Goal: Use online tool/utility: Utilize a website feature to perform a specific function

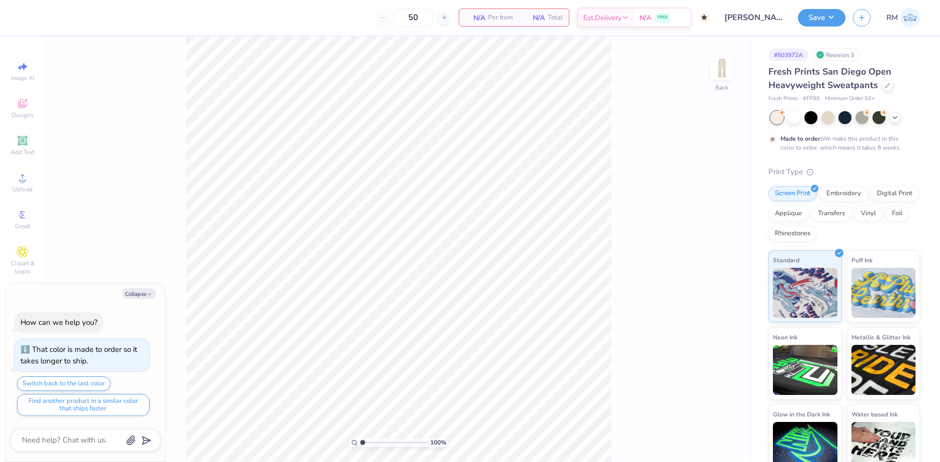
type textarea "x"
click at [882, 87] on div at bounding box center [887, 84] width 11 height 11
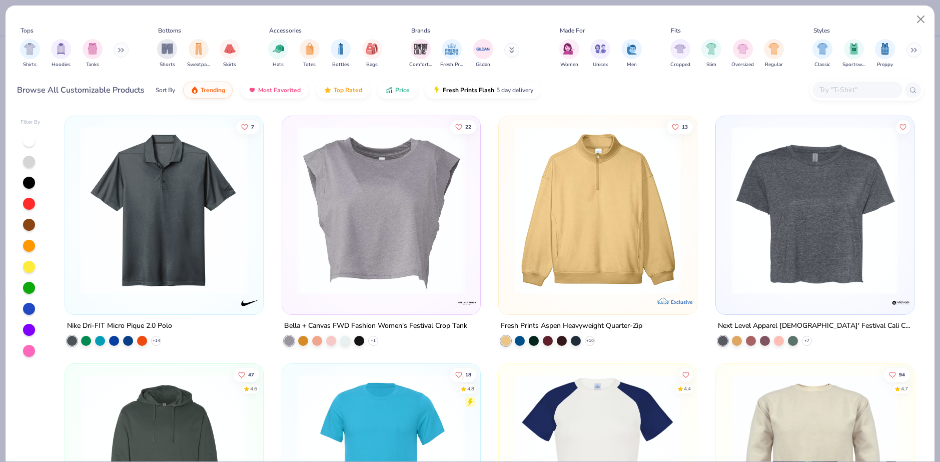
type textarea "x"
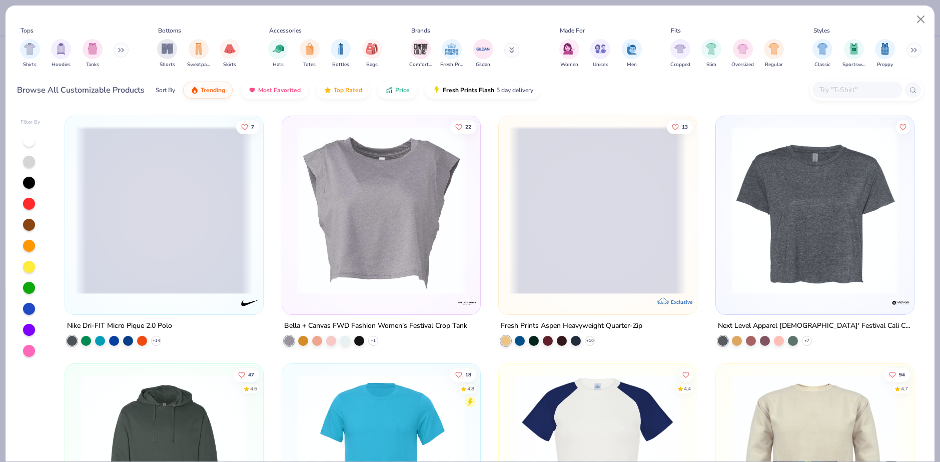
click at [866, 94] on input "text" at bounding box center [856, 90] width 77 height 12
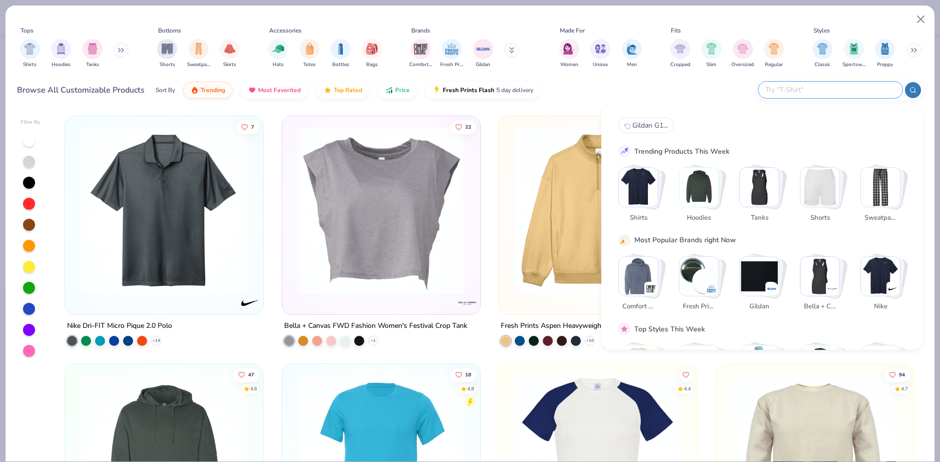
paste input "FP89"
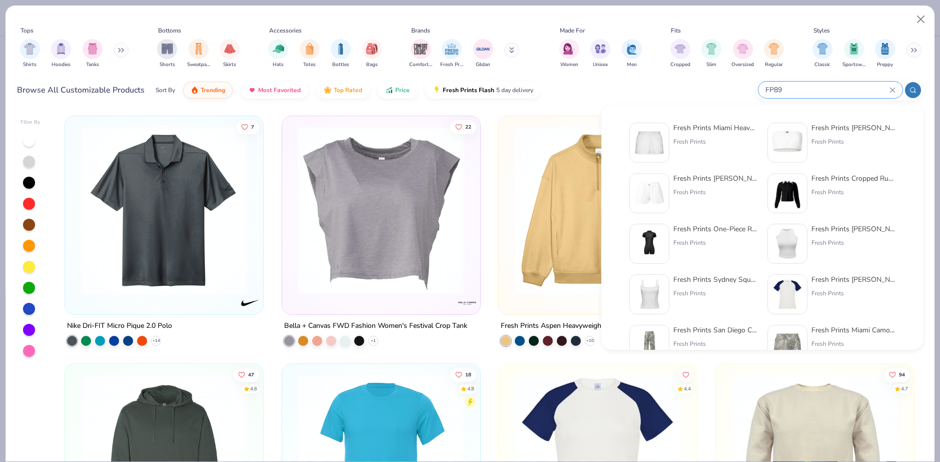
type input "FP89"
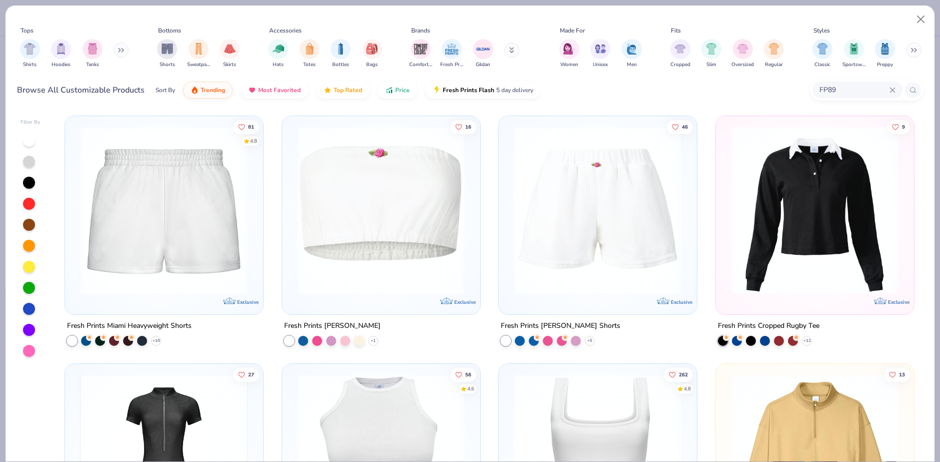
click at [120, 237] on img at bounding box center [164, 210] width 178 height 168
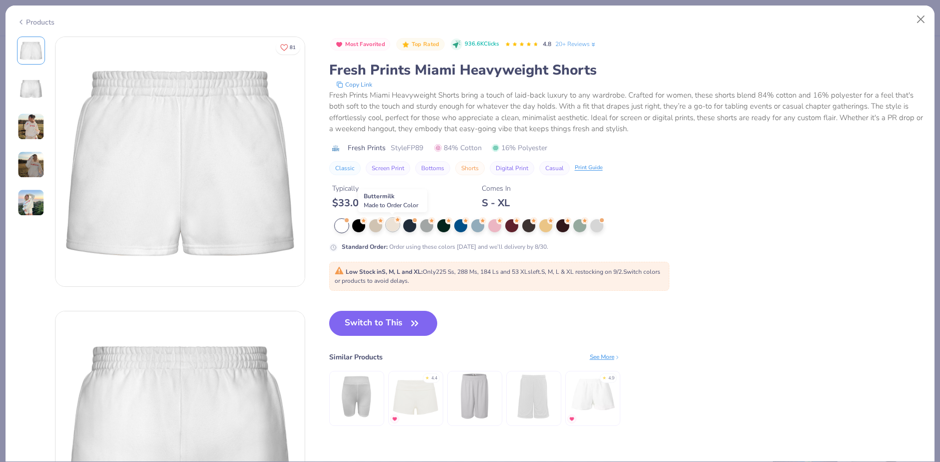
click at [386, 226] on div at bounding box center [392, 224] width 13 height 13
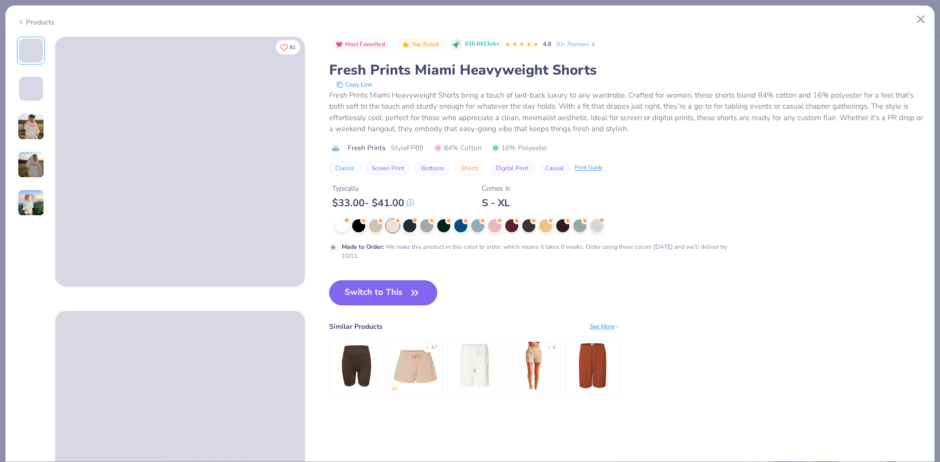
click at [407, 288] on button "Switch to This" at bounding box center [383, 292] width 109 height 25
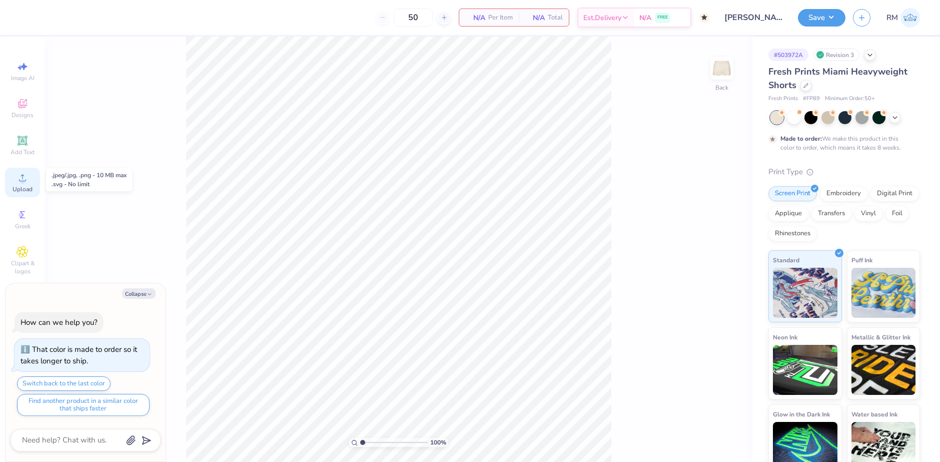
click at [19, 184] on div "Upload" at bounding box center [22, 183] width 35 height 30
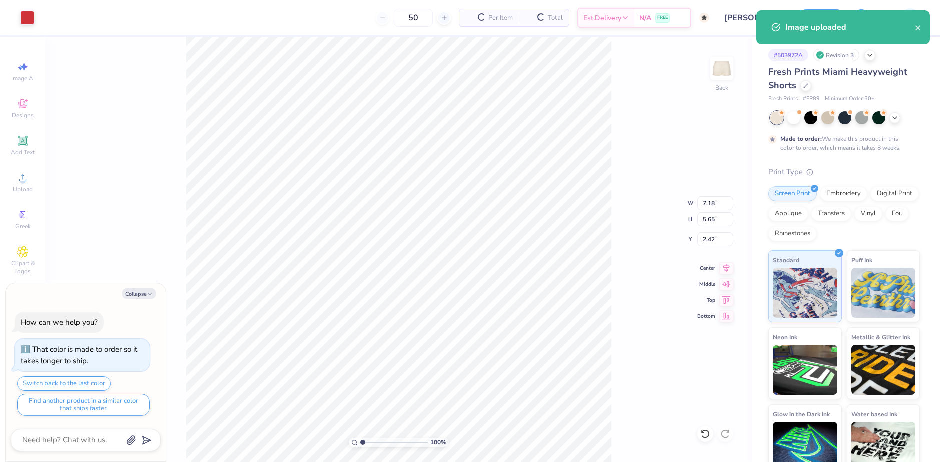
type textarea "x"
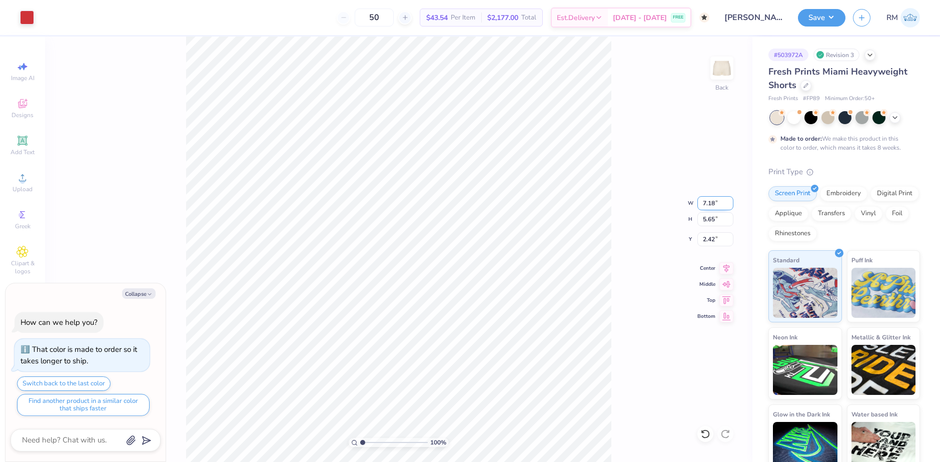
click at [705, 200] on input "7.18" at bounding box center [715, 203] width 36 height 14
type input "6.00"
type textarea "x"
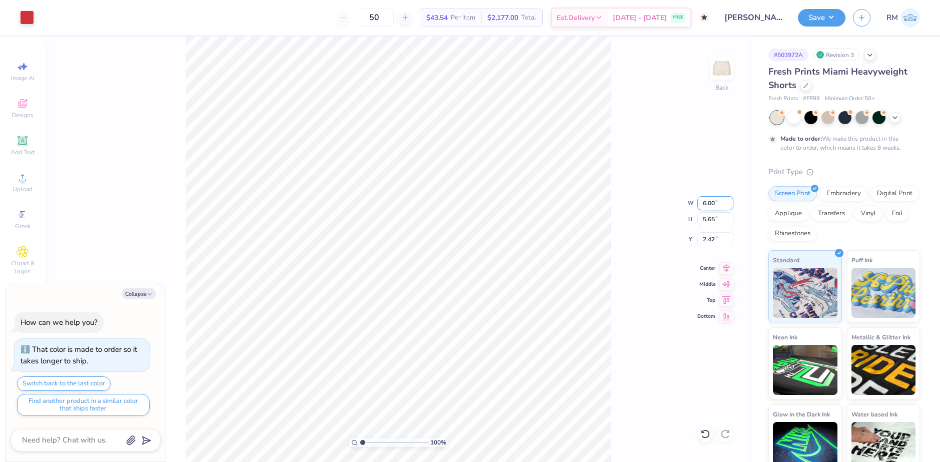
type input "4.72"
type input "2.89"
click at [713, 240] on input "2.89" at bounding box center [715, 239] width 36 height 14
type textarea "x"
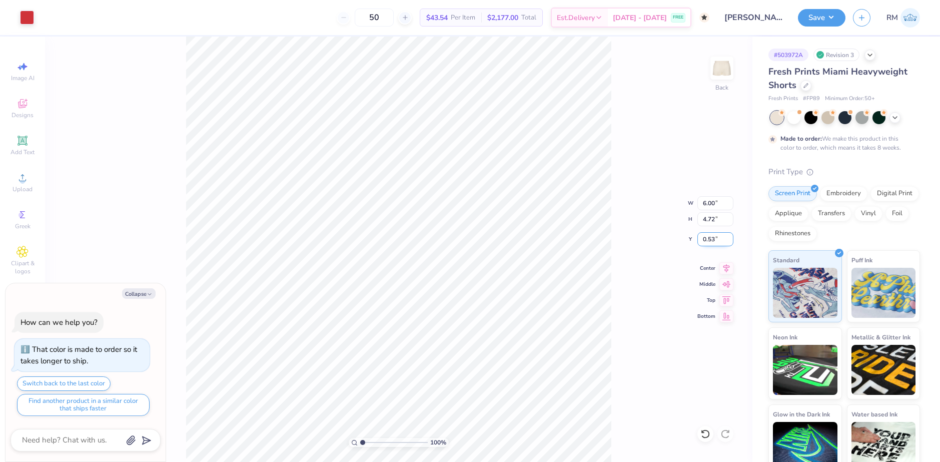
click at [707, 241] on input "0.53" at bounding box center [715, 239] width 36 height 14
type input "3"
type textarea "x"
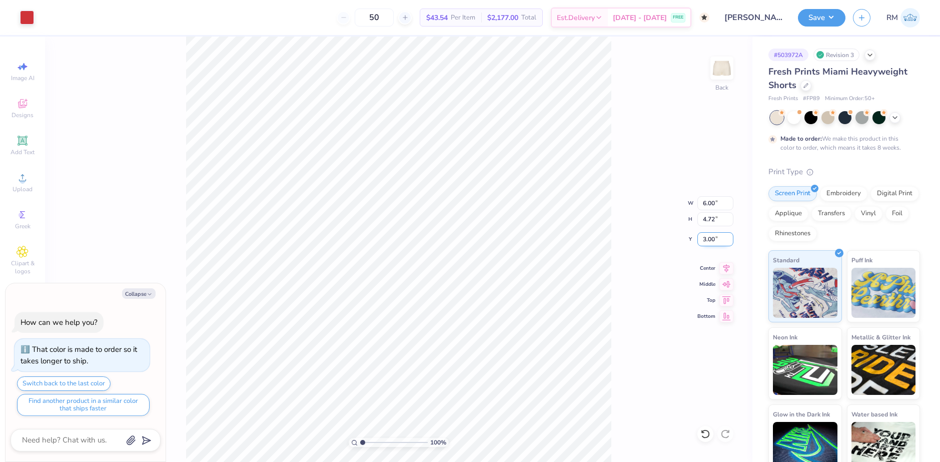
click at [707, 241] on input "3.00" at bounding box center [715, 239] width 36 height 14
type input "1"
type textarea "x"
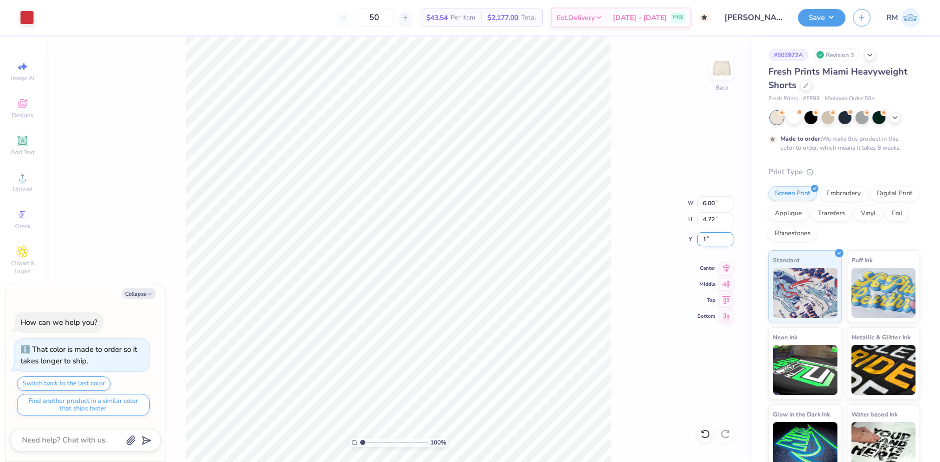
type input "1.00"
type textarea "x"
type input "0.98"
click at [722, 265] on icon at bounding box center [726, 267] width 14 height 12
click at [746, 366] on div "100 % Back" at bounding box center [398, 249] width 707 height 425
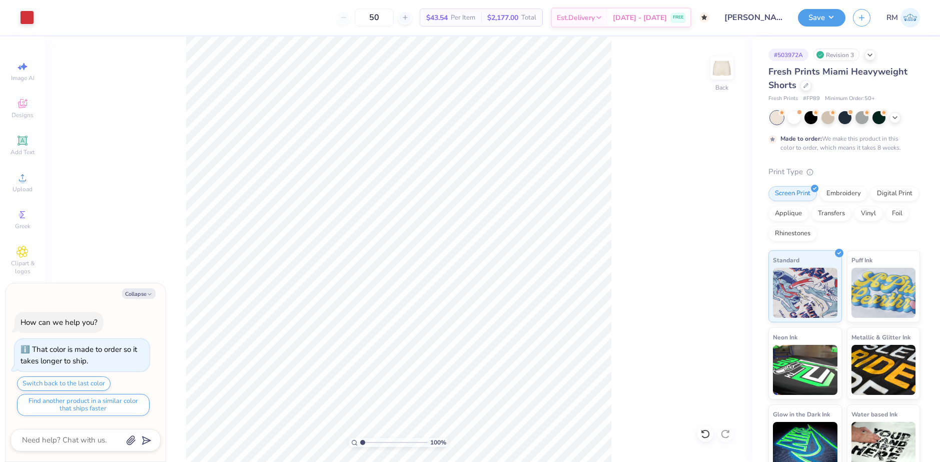
click at [416, 142] on div "100 % Back" at bounding box center [398, 249] width 707 height 425
drag, startPoint x: 632, startPoint y: 347, endPoint x: 618, endPoint y: 324, distance: 26.9
click at [618, 324] on div "100 % Back" at bounding box center [398, 249] width 707 height 425
click at [143, 295] on button "Collapse" at bounding box center [139, 293] width 34 height 11
type textarea "x"
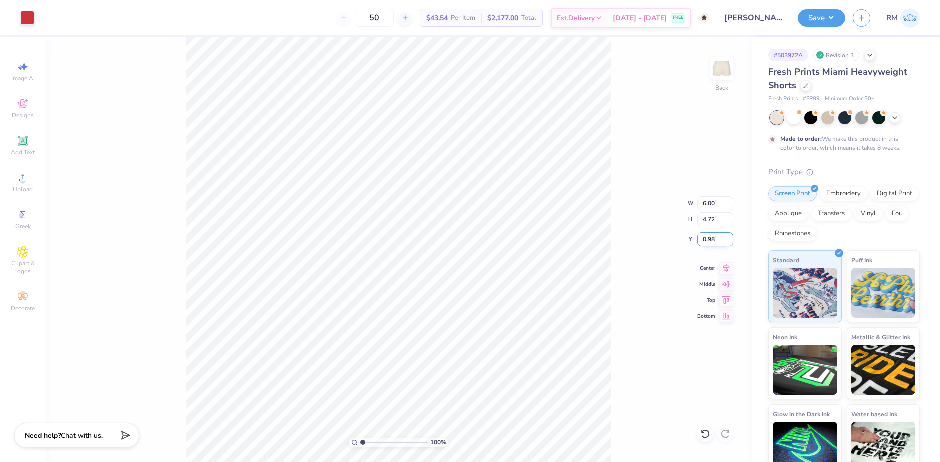
click at [706, 237] on input "0.98" at bounding box center [715, 239] width 36 height 14
type input "1.00"
